Goal: Check status: Check status

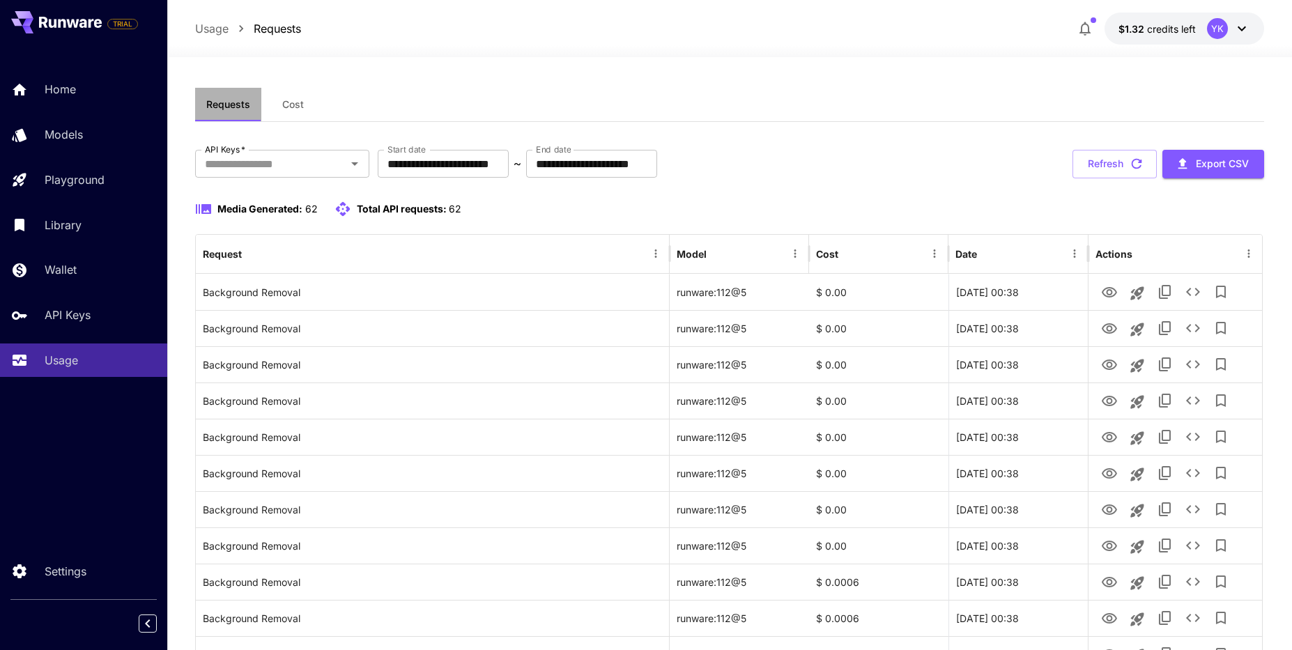
click at [236, 100] on span "Requests" at bounding box center [228, 104] width 44 height 13
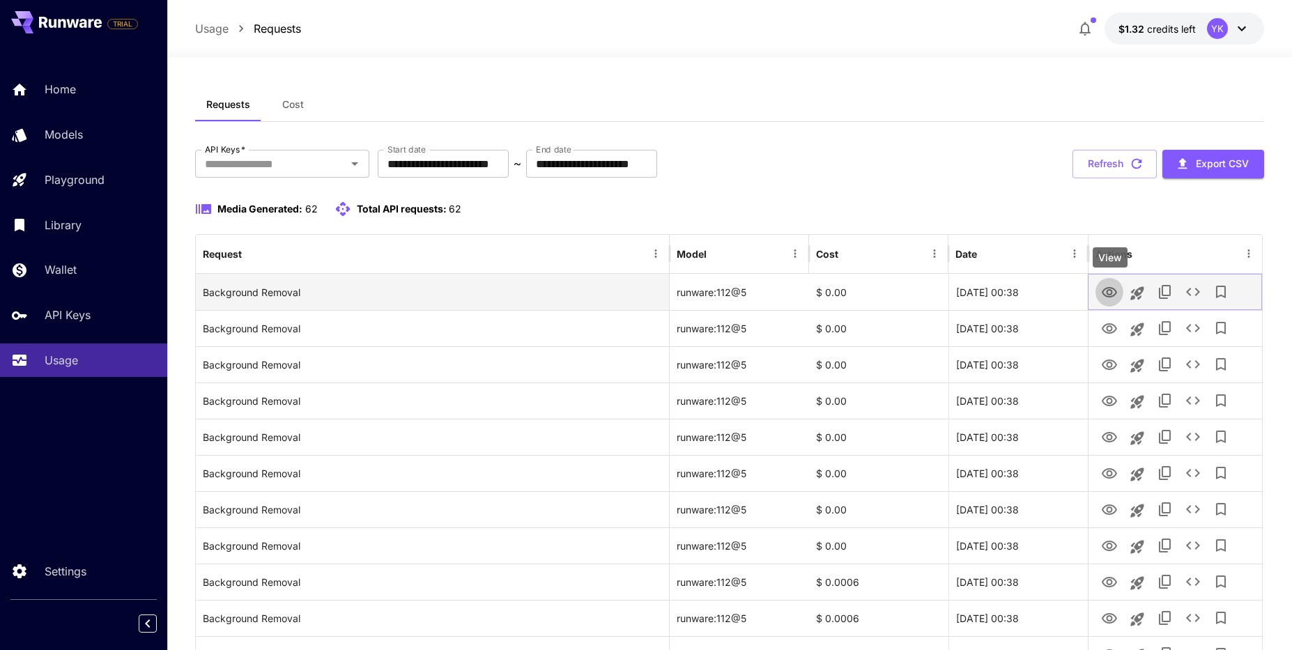
click at [1108, 290] on icon "View" at bounding box center [1109, 292] width 15 height 10
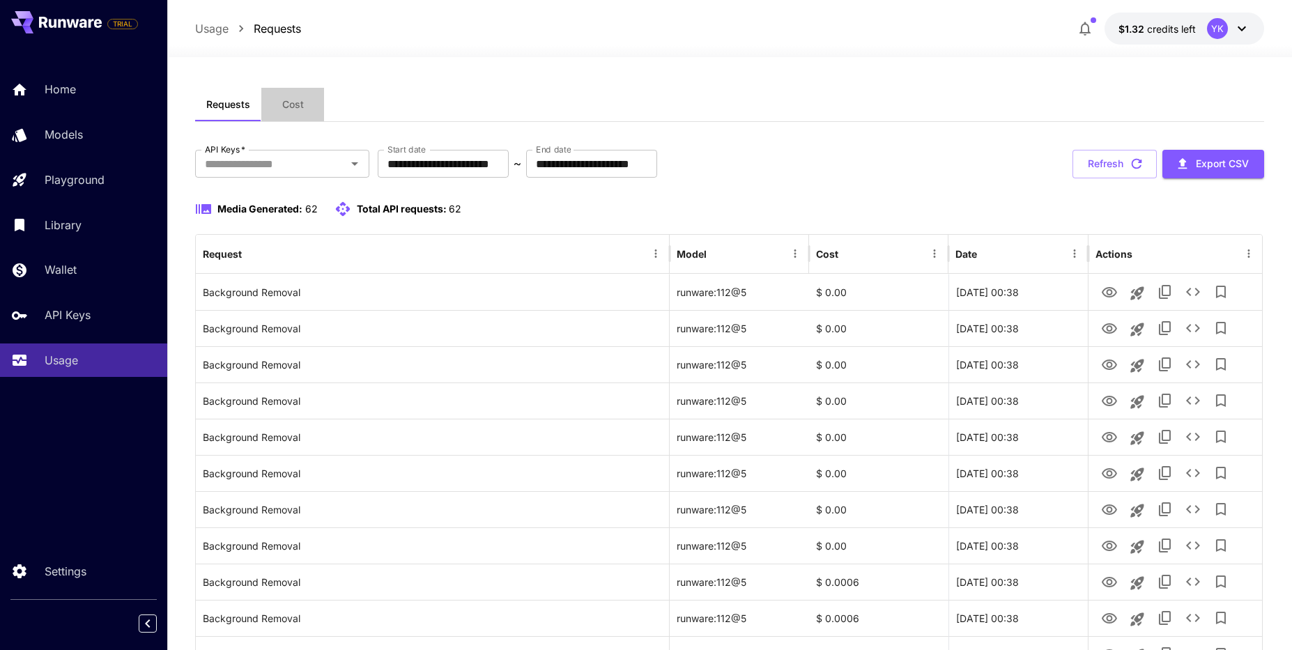
click at [291, 99] on span "Cost" at bounding box center [293, 104] width 22 height 13
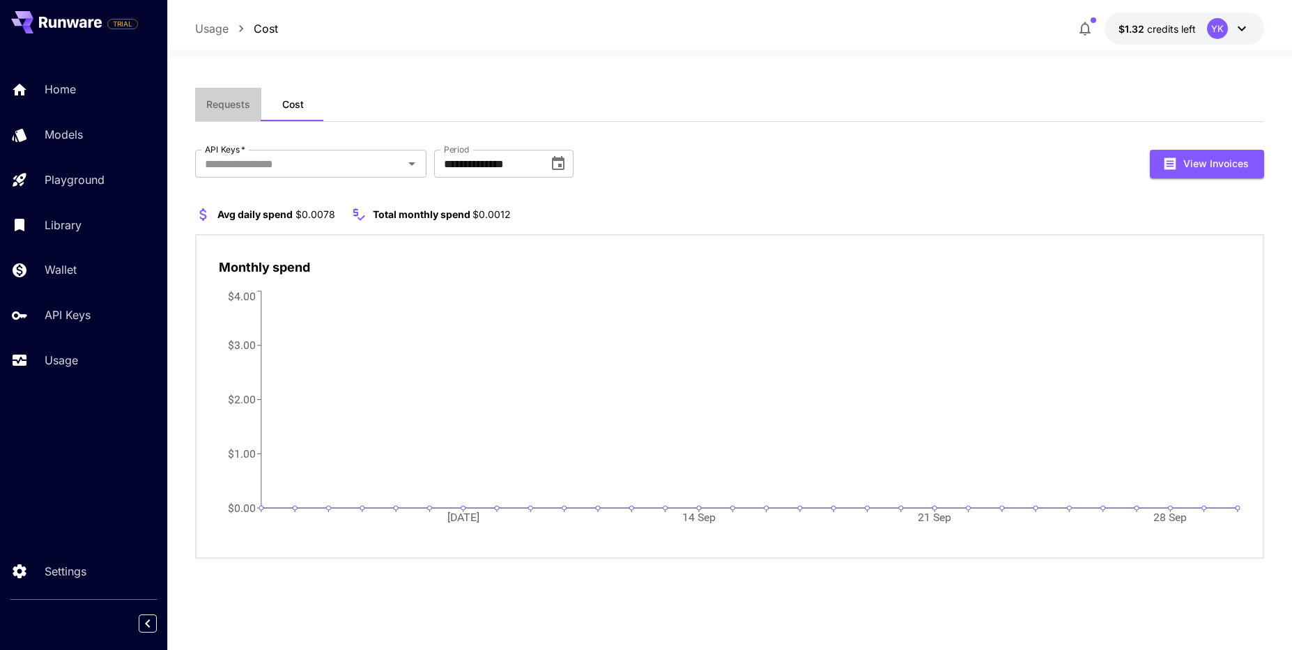
click at [221, 104] on span "Requests" at bounding box center [228, 104] width 44 height 13
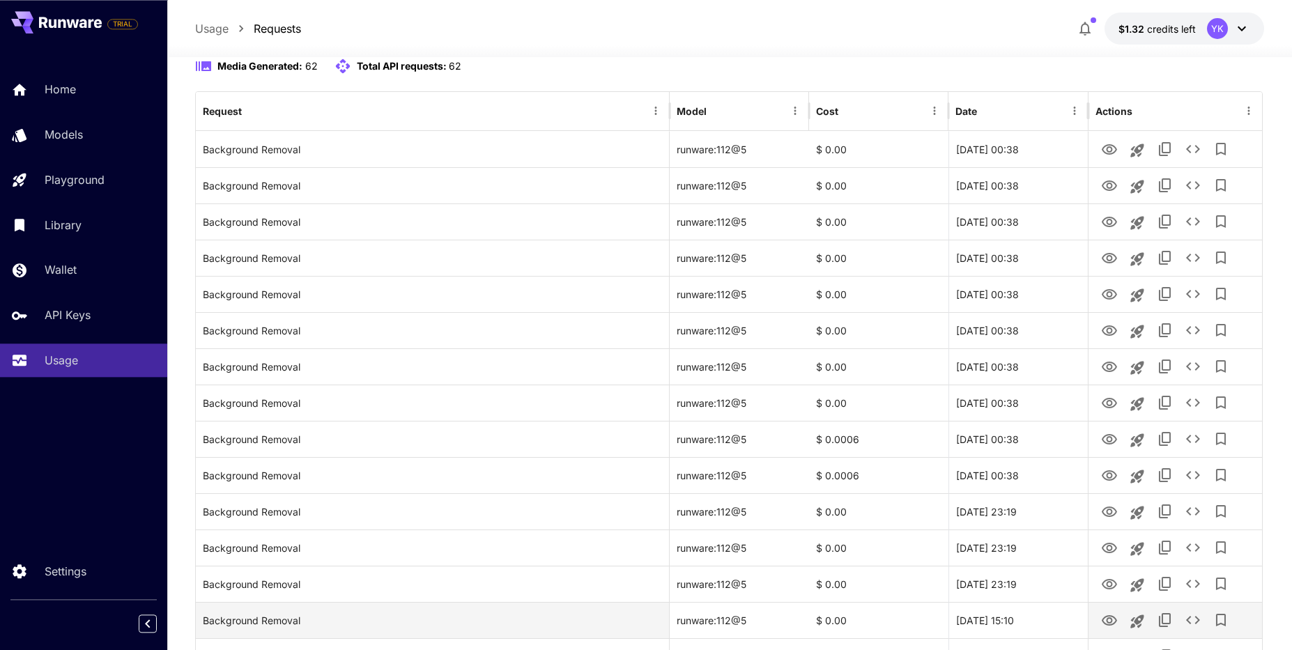
scroll to position [192, 0]
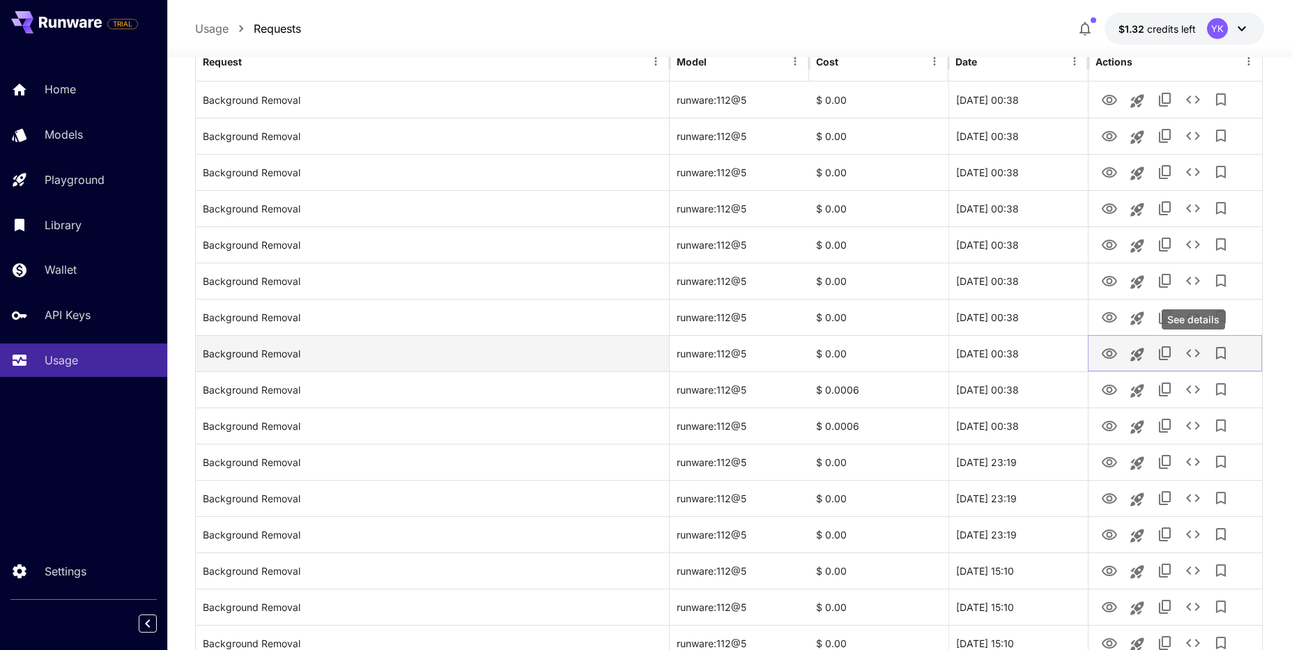
click at [1188, 348] on icon "See details" at bounding box center [1193, 353] width 17 height 17
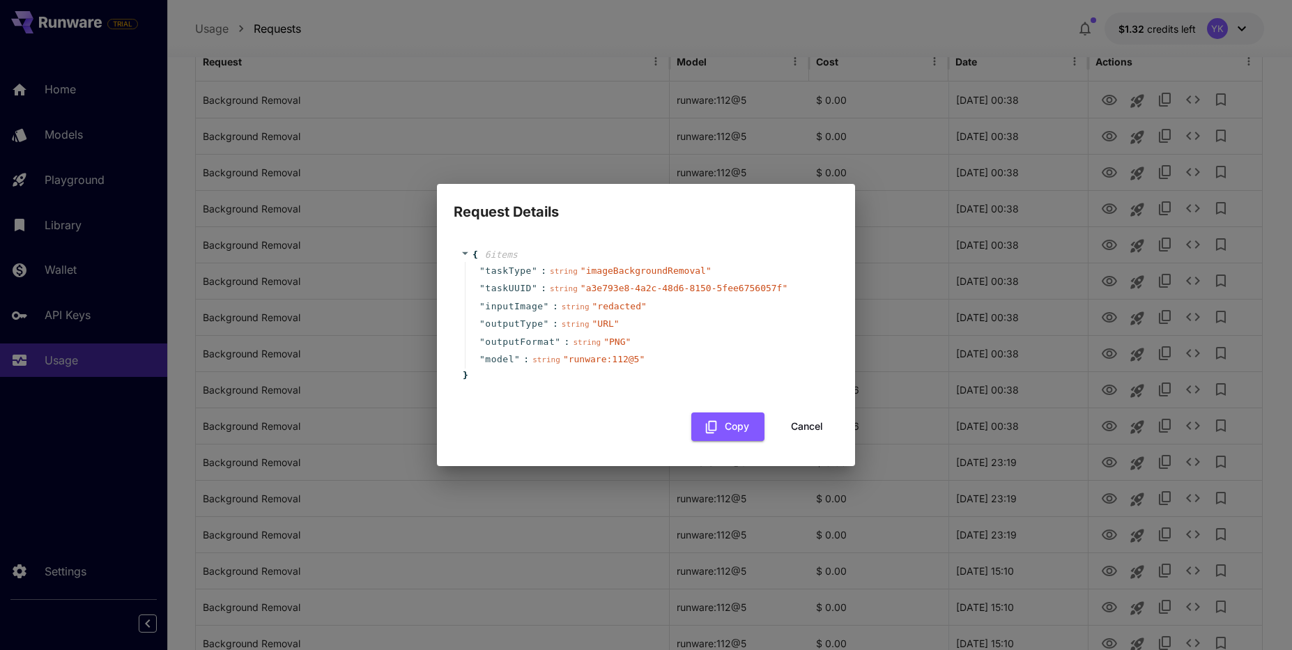
click at [813, 426] on button "Cancel" at bounding box center [807, 427] width 63 height 29
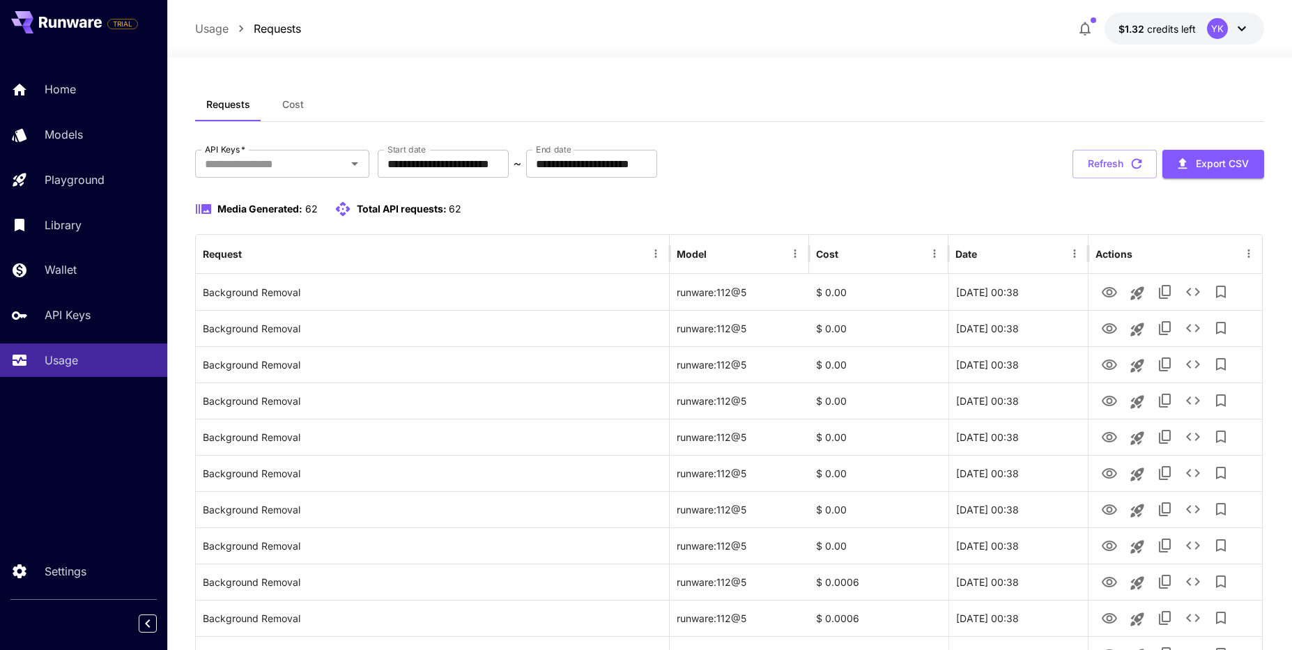
scroll to position [192, 0]
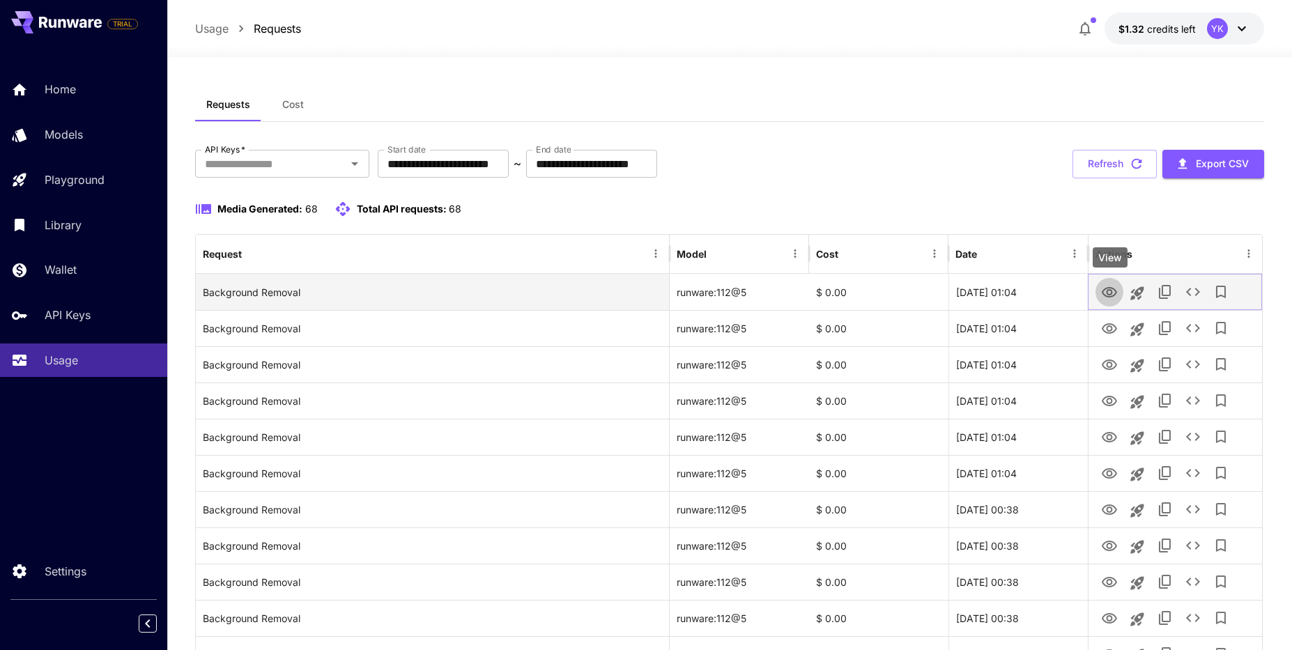
click at [1106, 288] on icon "View" at bounding box center [1109, 292] width 17 height 17
click at [1190, 284] on icon "See details" at bounding box center [1193, 292] width 17 height 17
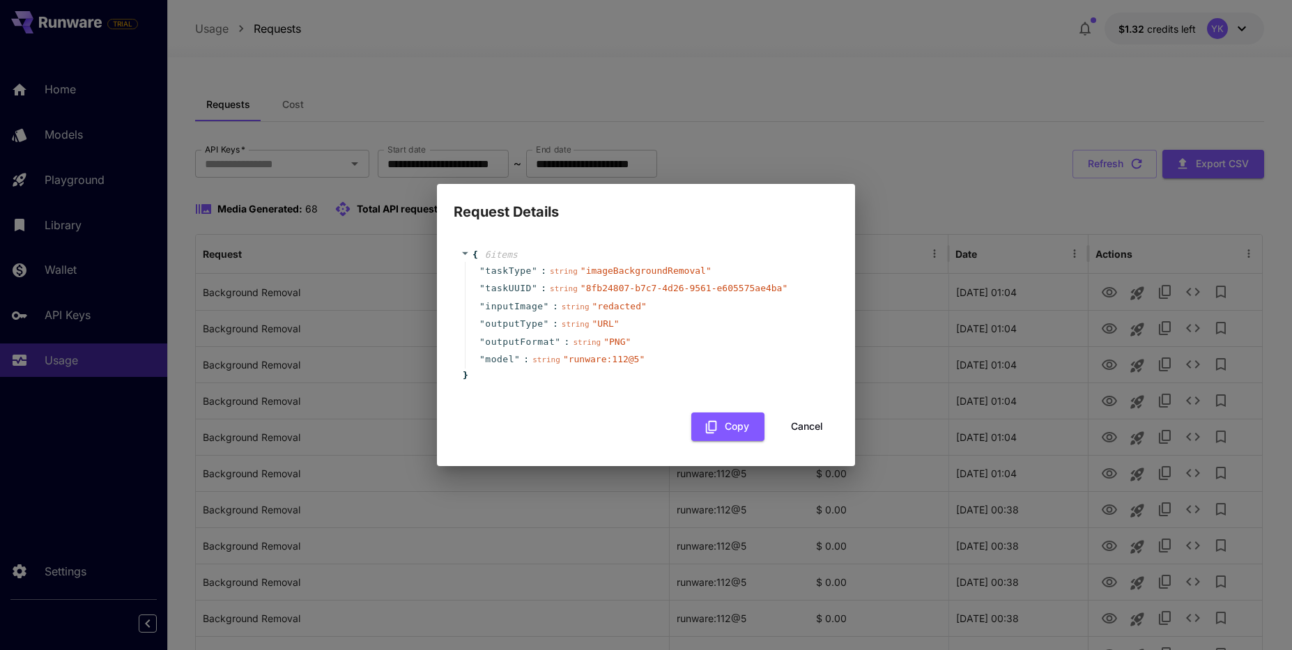
click at [955, 162] on div "Request Details { 6 item s " taskType " : string " imageBackgroundRemoval " " t…" at bounding box center [646, 325] width 1292 height 650
click at [801, 418] on button "Cancel" at bounding box center [807, 427] width 63 height 29
